Goal: Information Seeking & Learning: Learn about a topic

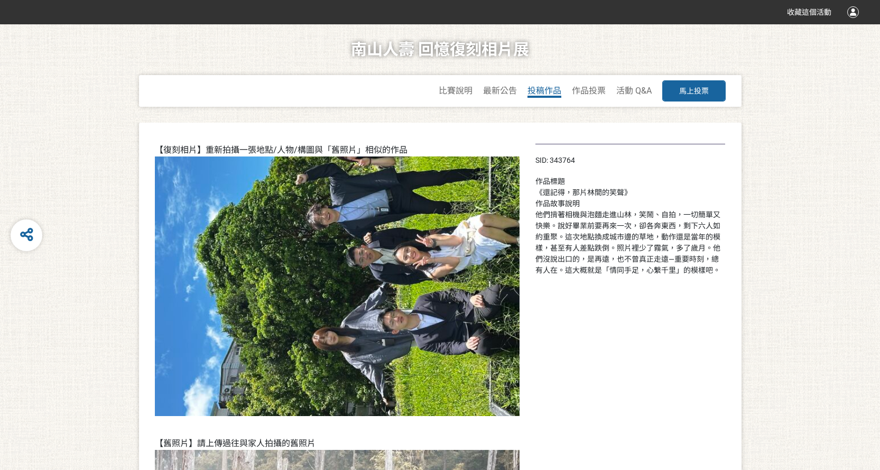
click at [538, 91] on span "投稿作品" at bounding box center [545, 91] width 34 height 10
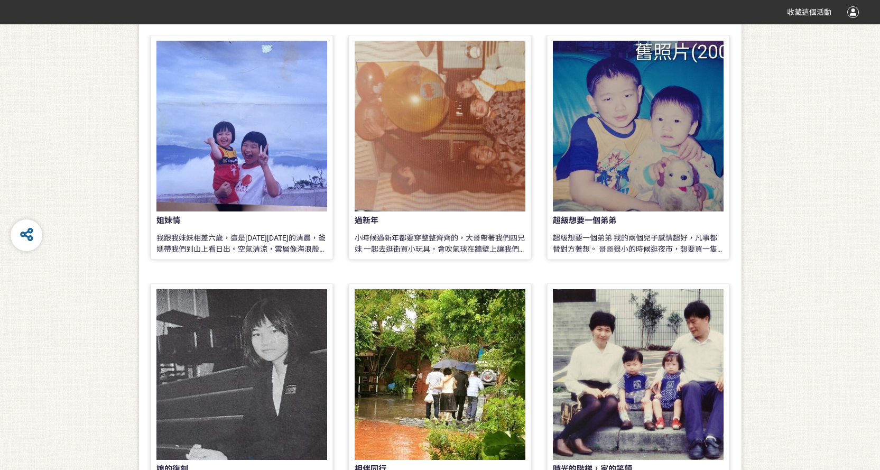
scroll to position [264, 0]
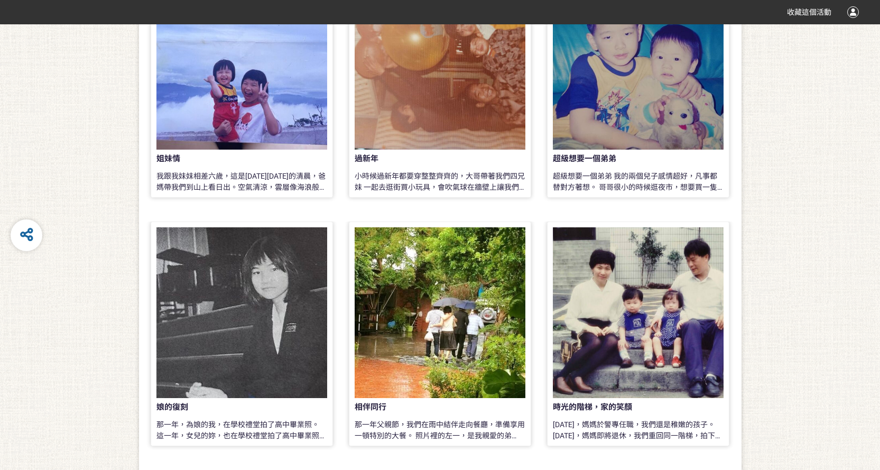
click at [242, 297] on div at bounding box center [242, 312] width 171 height 171
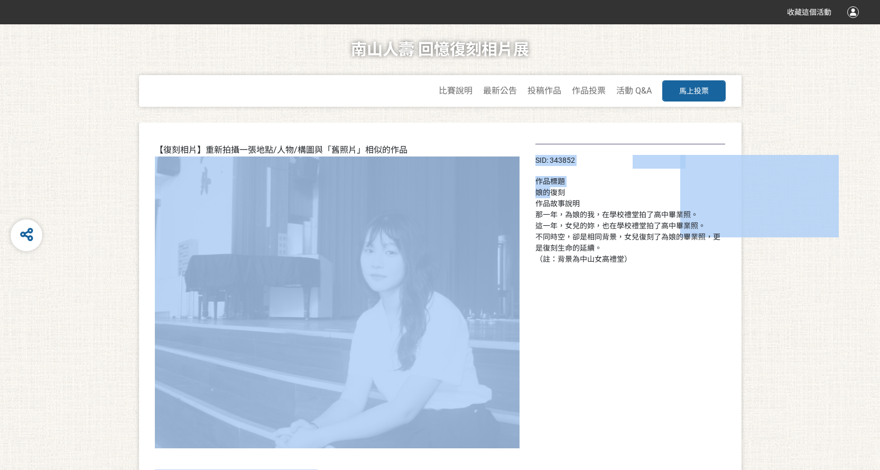
drag, startPoint x: 535, startPoint y: 178, endPoint x: 548, endPoint y: 191, distance: 19.1
click at [548, 191] on div "【復刻相片】重新拍攝一張地點/人物/構圖與「舊照片」相似的作品 【舊照片】請上傳過往與家人拍攝的舊照片 SID: 343852 作品標題 娘的復刻 作品故事說…" at bounding box center [440, 473] width 603 height 700
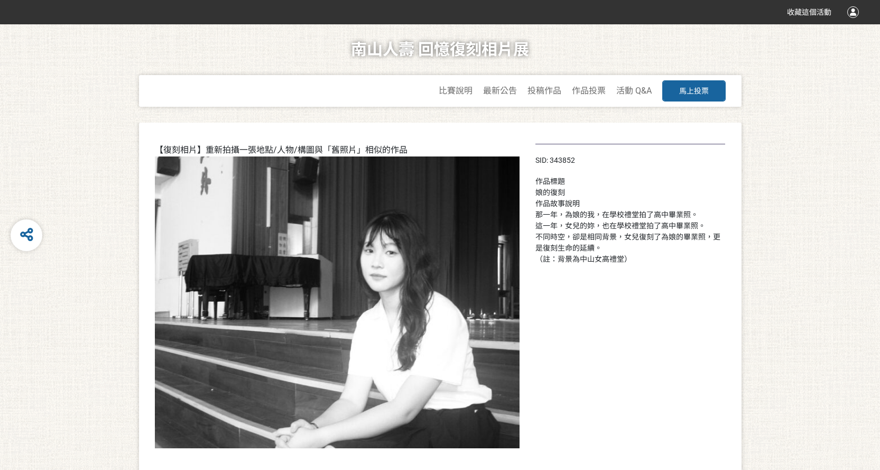
click at [586, 270] on div "SID: 343852 作品標題 娘的復刻 作品故事說明 那一年，為娘的我，在學校禮堂拍了高中畢業照。 這一年，女兒的妳，也在學校禮堂拍了高中畢業照。 不同時…" at bounding box center [631, 472] width 190 height 657
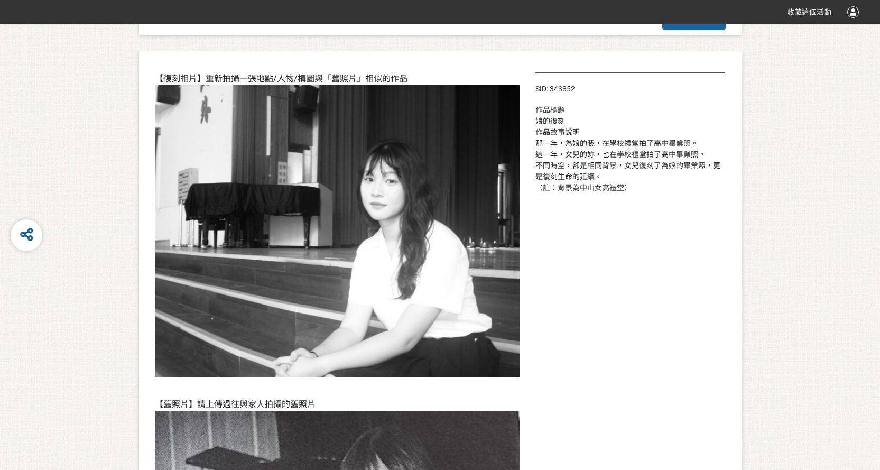
scroll to position [53, 0]
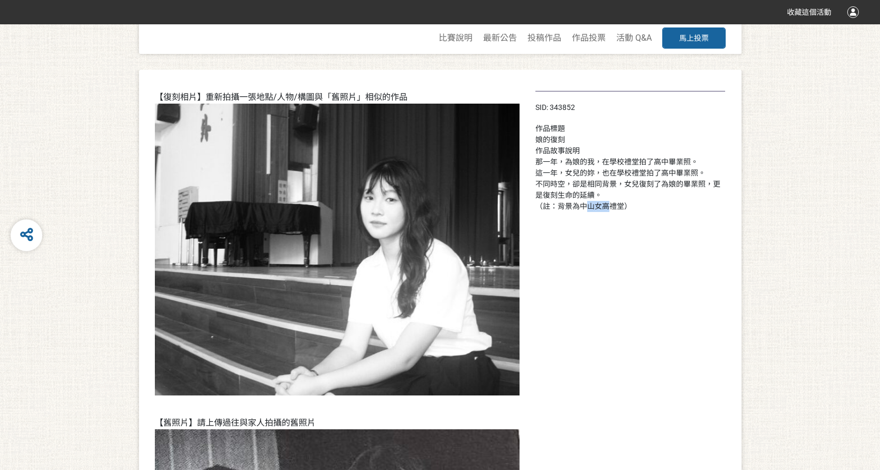
drag, startPoint x: 582, startPoint y: 205, endPoint x: 604, endPoint y: 201, distance: 22.4
click at [604, 201] on div "那一年，為娘的我，在學校禮堂拍了高中畢業照。 這一年，女兒的妳，也在學校禮堂拍了高中畢業照。 不同時空，卻是相同背景，女兒復刻了為娘的畢業照，更是復刻生命的延…" at bounding box center [631, 185] width 190 height 56
drag, startPoint x: 549, startPoint y: 160, endPoint x: 651, endPoint y: 164, distance: 102.1
click at [651, 164] on div "那一年，為娘的我，在學校禮堂拍了高中畢業照。 這一年，女兒的妳，也在學校禮堂拍了高中畢業照。 不同時空，卻是相同背景，女兒復刻了為娘的畢業照，更是復刻生命的延…" at bounding box center [631, 185] width 190 height 56
click at [647, 175] on div "那一年，為娘的我，在學校禮堂拍了高中畢業照。 這一年，女兒的妳，也在學校禮堂拍了高中畢業照。 不同時空，卻是相同背景，女兒復刻了為娘的畢業照，更是復刻生命的延…" at bounding box center [631, 185] width 190 height 56
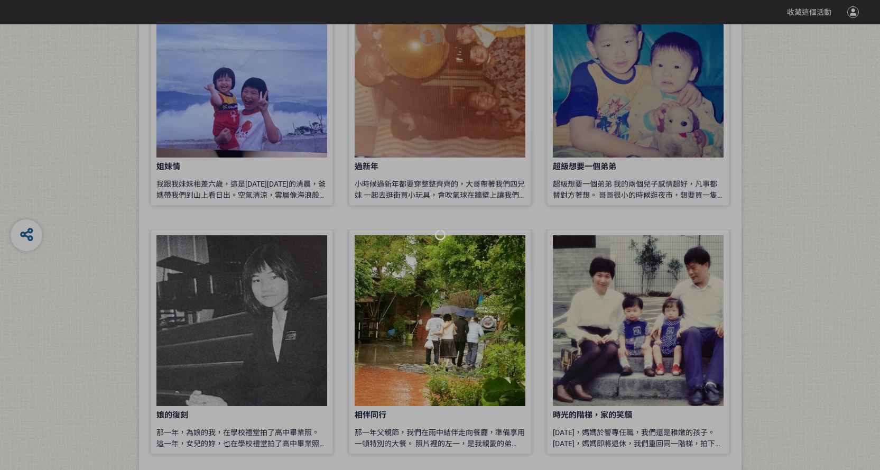
scroll to position [264, 0]
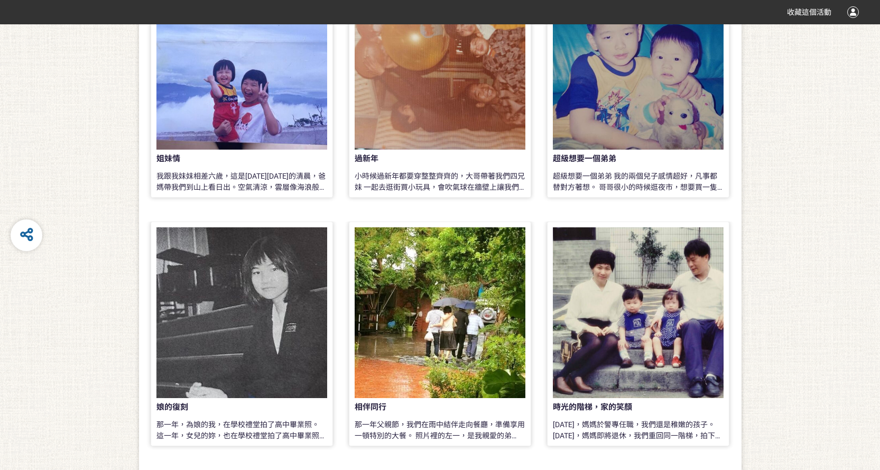
click at [775, 218] on div "作品列表 姐妹情 我跟我妹妹相差六歲，這是[DATE][DATE]的清晨，爸媽帶我們到山上看日出。空氣清涼，雲層像海浪般翻滾，忍不住興奮地比著手勢，大聲笑著。…" at bounding box center [440, 448] width 880 height 1181
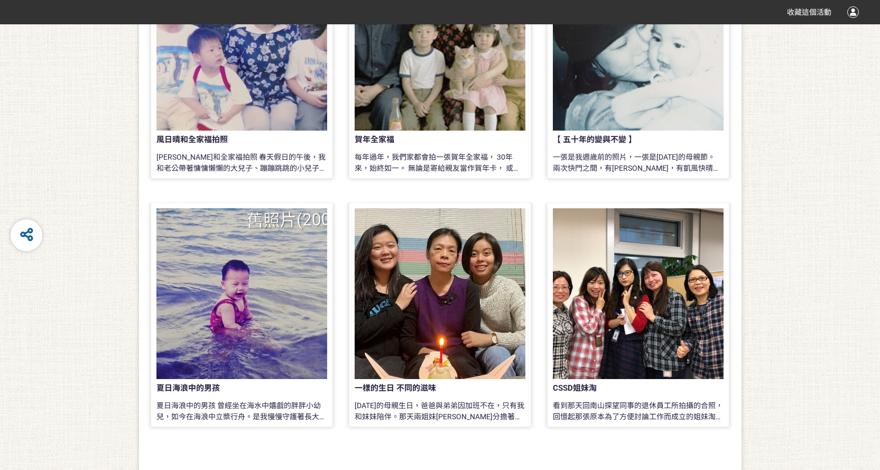
scroll to position [846, 0]
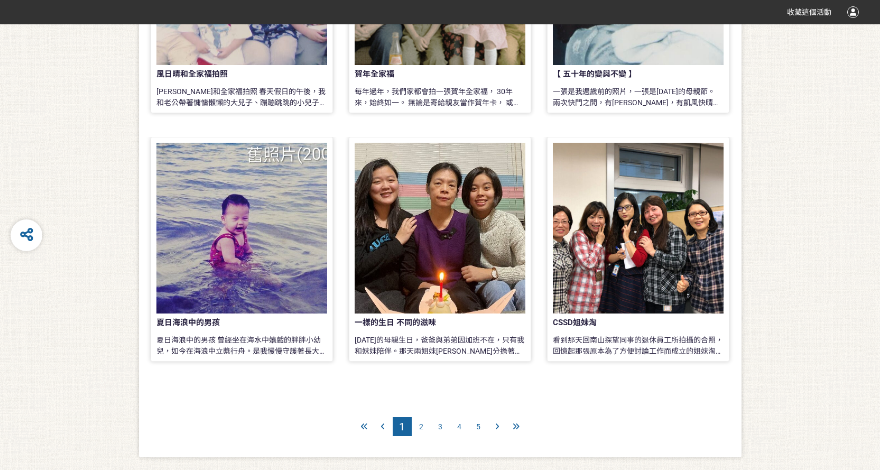
click at [689, 288] on div at bounding box center [638, 228] width 171 height 171
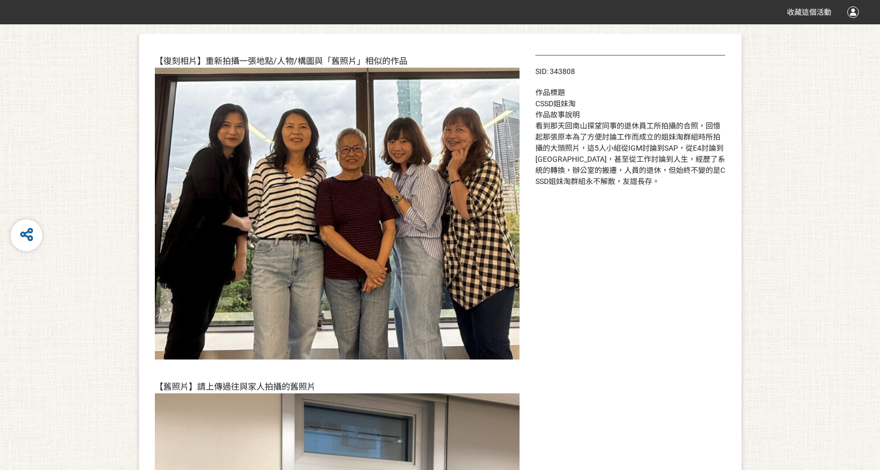
scroll to position [70, 0]
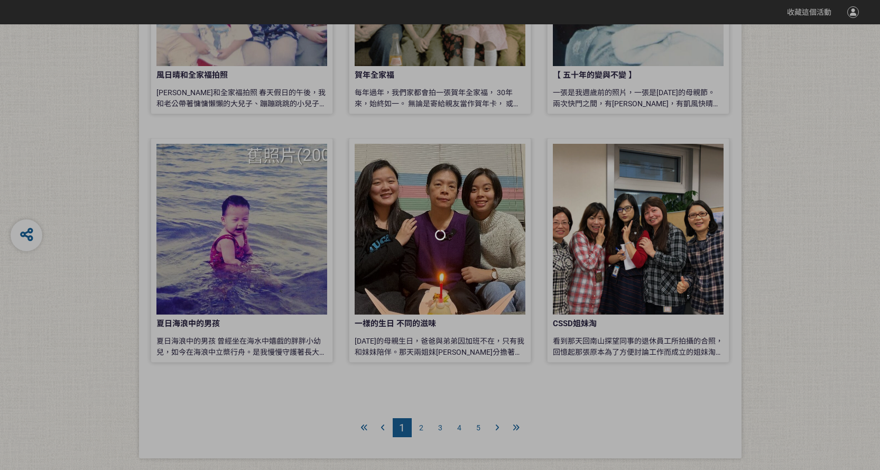
scroll to position [846, 0]
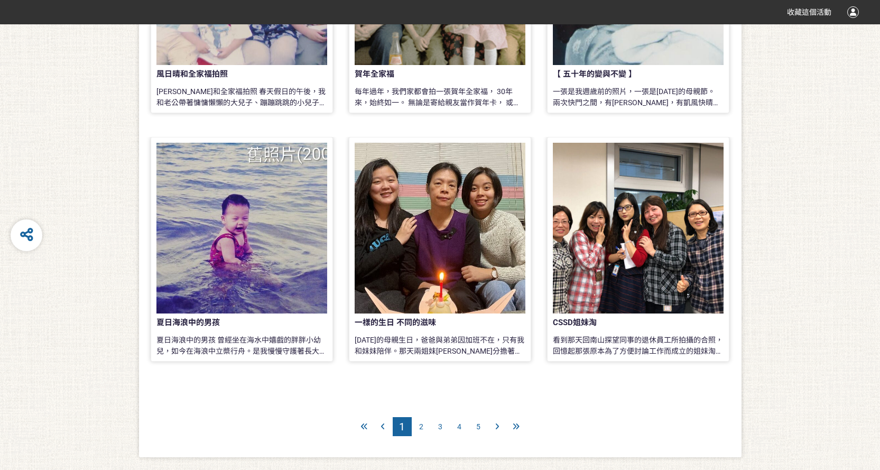
click at [420, 426] on span "2" at bounding box center [421, 427] width 4 height 8
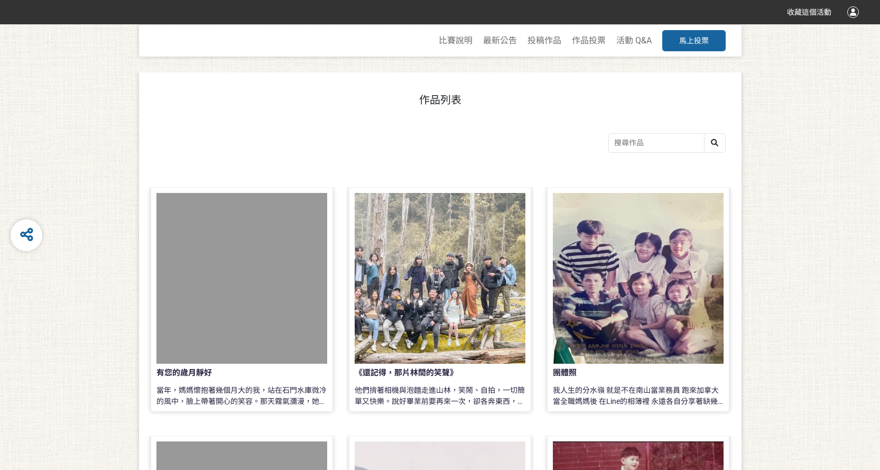
scroll to position [106, 0]
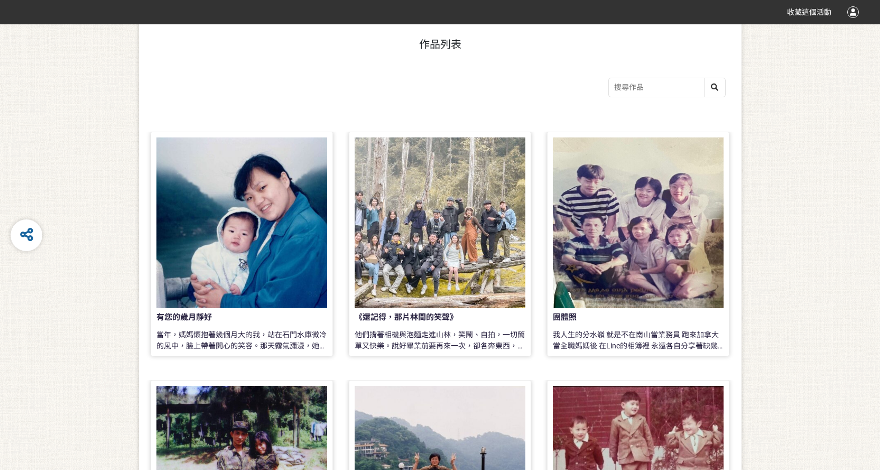
click at [439, 292] on div at bounding box center [440, 222] width 171 height 171
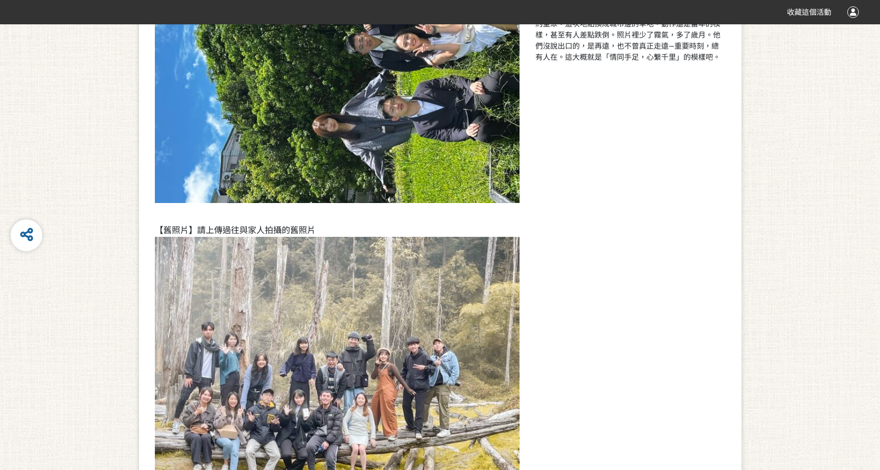
scroll to position [61, 0]
